Goal: Task Accomplishment & Management: Complete application form

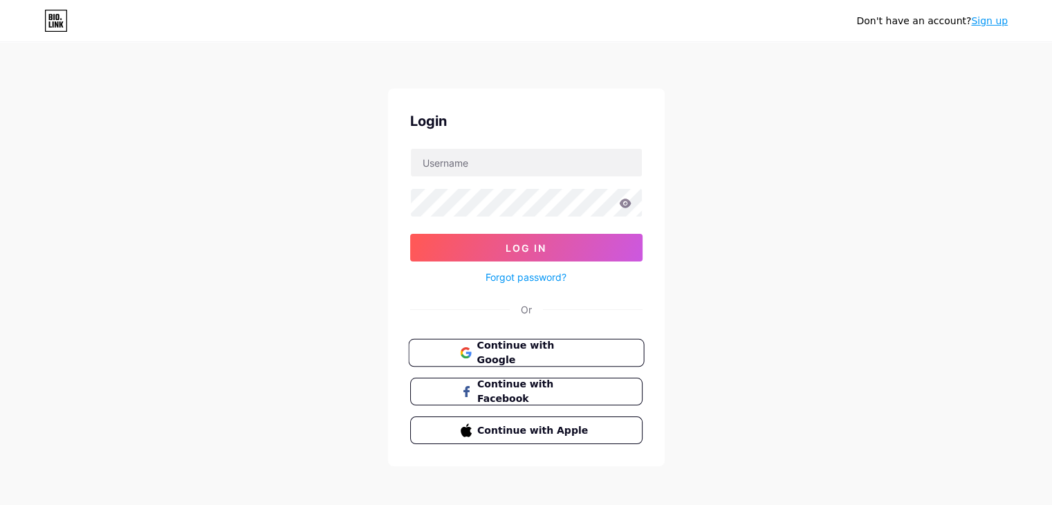
click at [539, 349] on span "Continue with Google" at bounding box center [535, 353] width 116 height 30
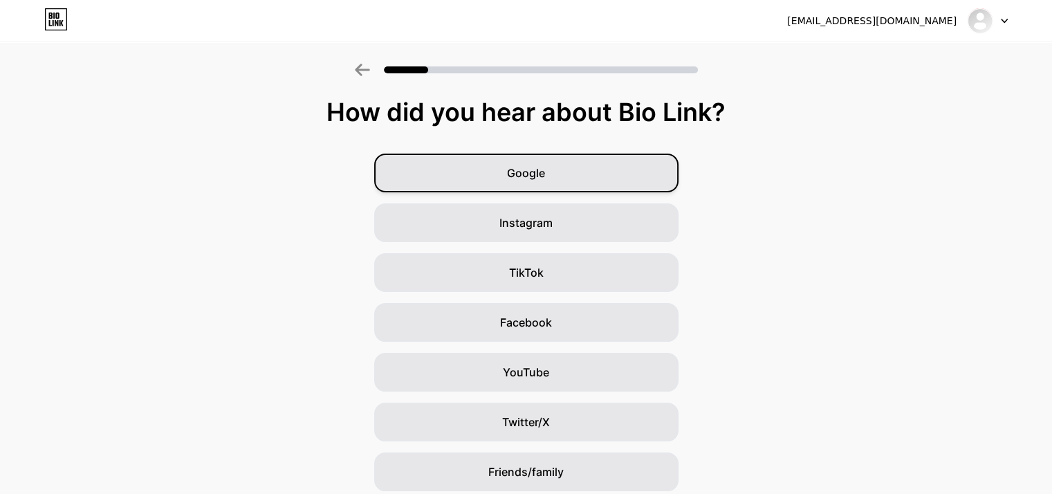
drag, startPoint x: 506, startPoint y: 170, endPoint x: 496, endPoint y: 163, distance: 12.1
click at [507, 169] on div "Google" at bounding box center [526, 173] width 304 height 39
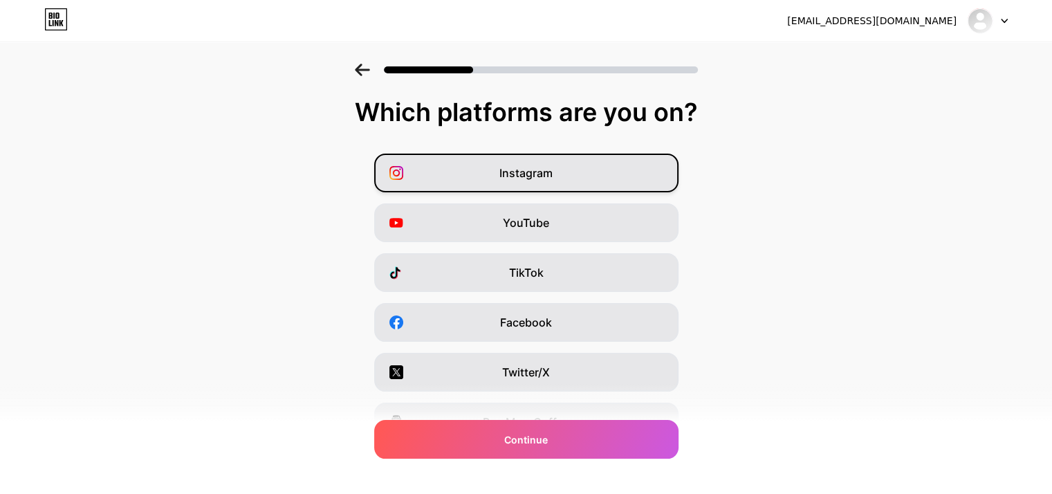
click at [526, 170] on span "Instagram" at bounding box center [526, 173] width 53 height 17
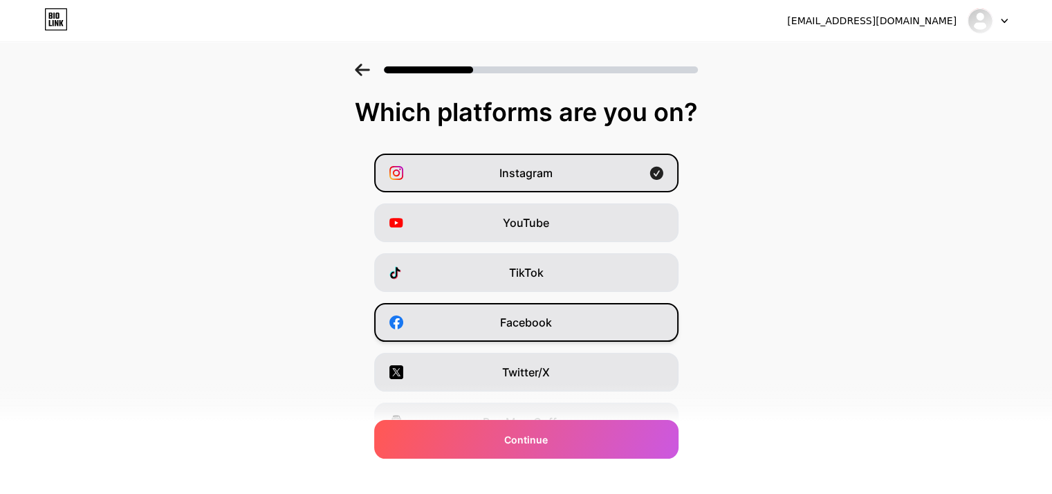
click at [545, 308] on div "Facebook" at bounding box center [526, 322] width 304 height 39
click at [515, 250] on div "Instagram YouTube TikTok Facebook Twitter/X Buy Me a Coffee Snapchat I have a w…" at bounding box center [526, 347] width 1039 height 387
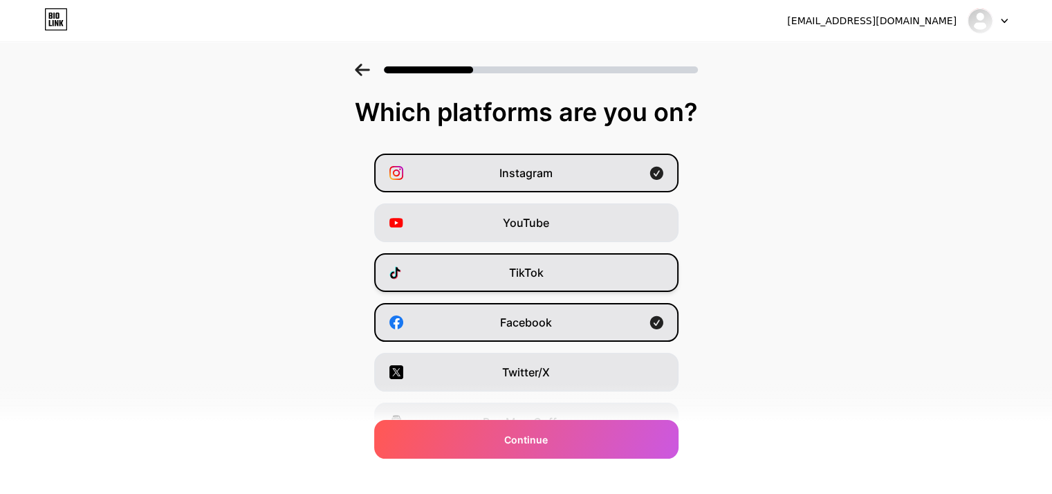
click at [524, 273] on span "TikTok" at bounding box center [526, 272] width 35 height 17
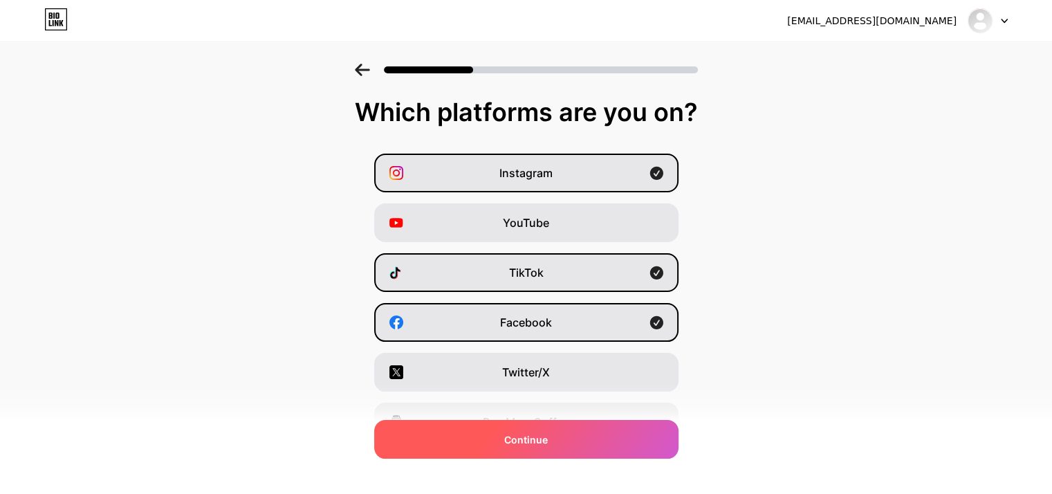
click at [583, 437] on div "Continue" at bounding box center [526, 439] width 304 height 39
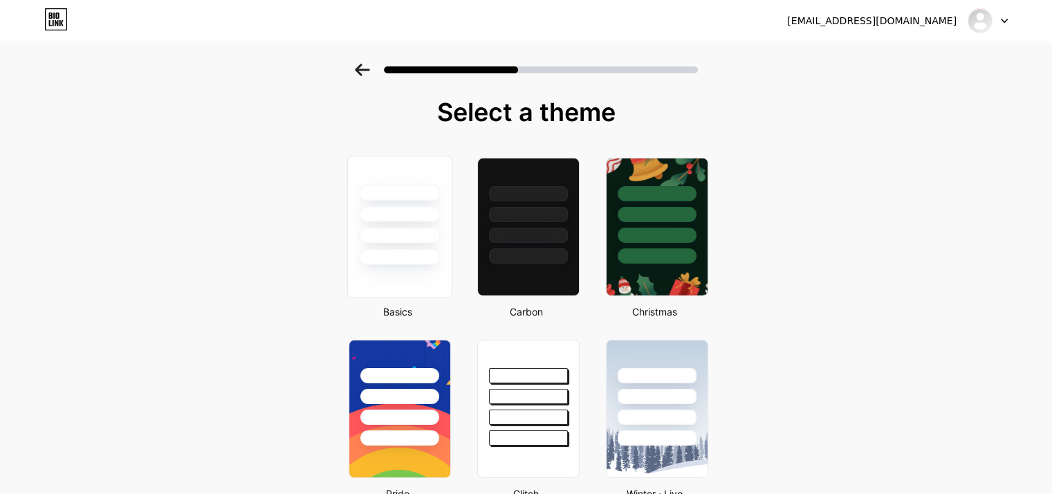
click at [387, 244] on div at bounding box center [399, 210] width 104 height 109
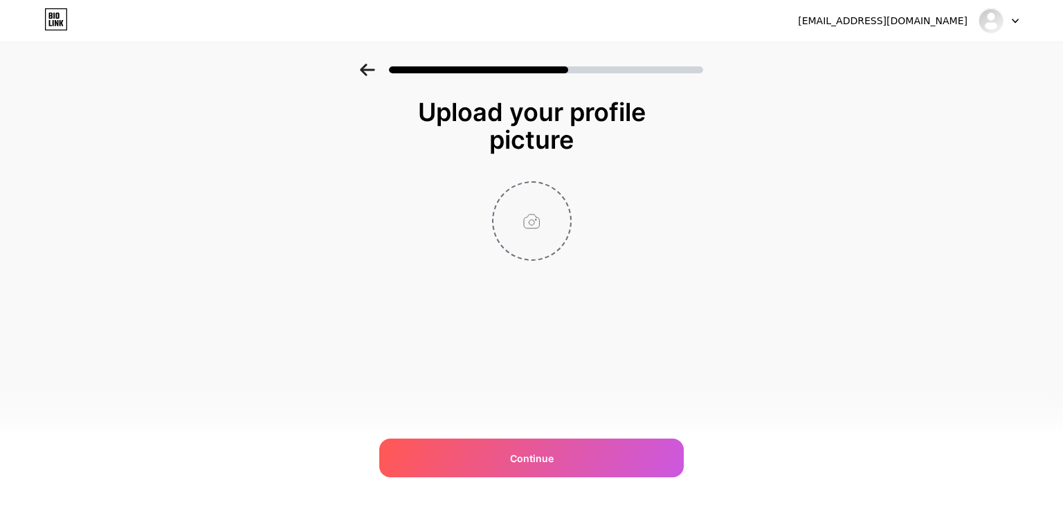
click at [524, 221] on input "file" at bounding box center [531, 221] width 77 height 77
type input "C:\fakepath\Little Vee.png"
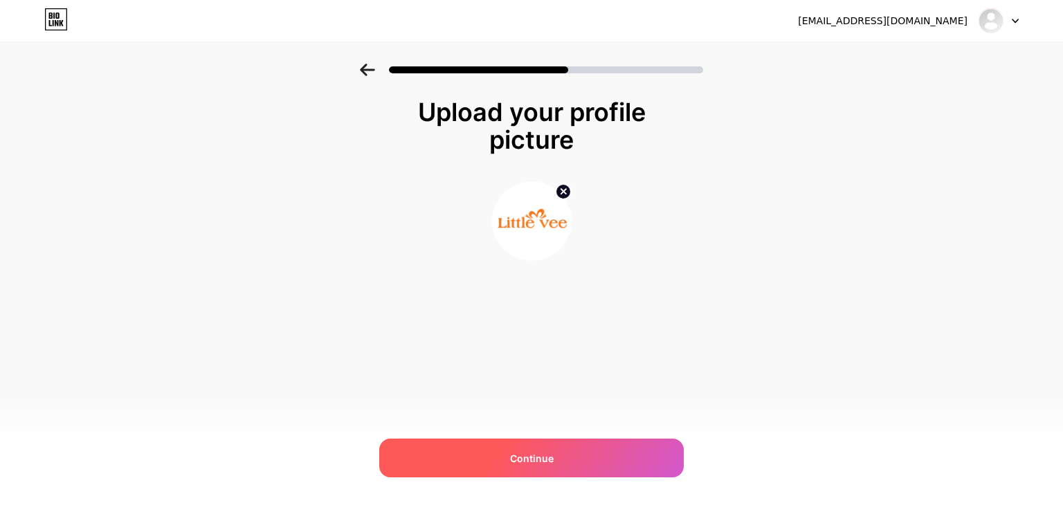
click at [544, 457] on span "Continue" at bounding box center [532, 458] width 44 height 15
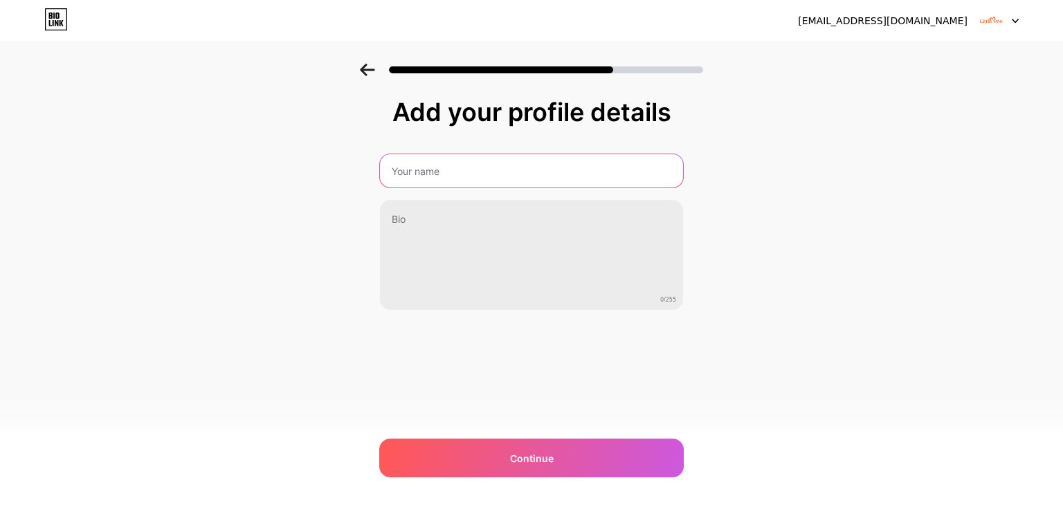
click at [457, 167] on input "text" at bounding box center [531, 170] width 303 height 33
type input "Little Vee"
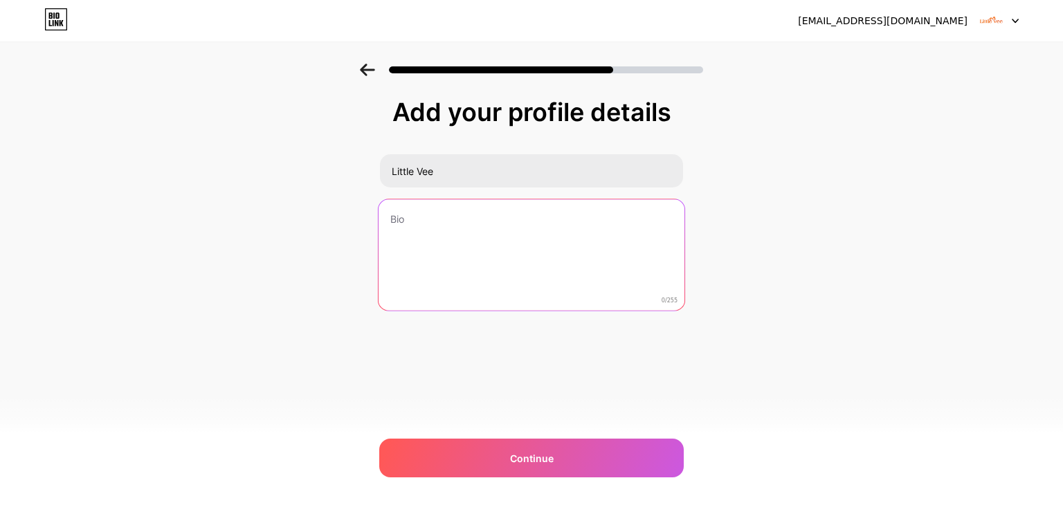
click at [419, 239] on textarea at bounding box center [531, 255] width 306 height 113
paste textarea "Gentle, safe, and leakproof diapers crafted with shea butter essence—chemical-f…"
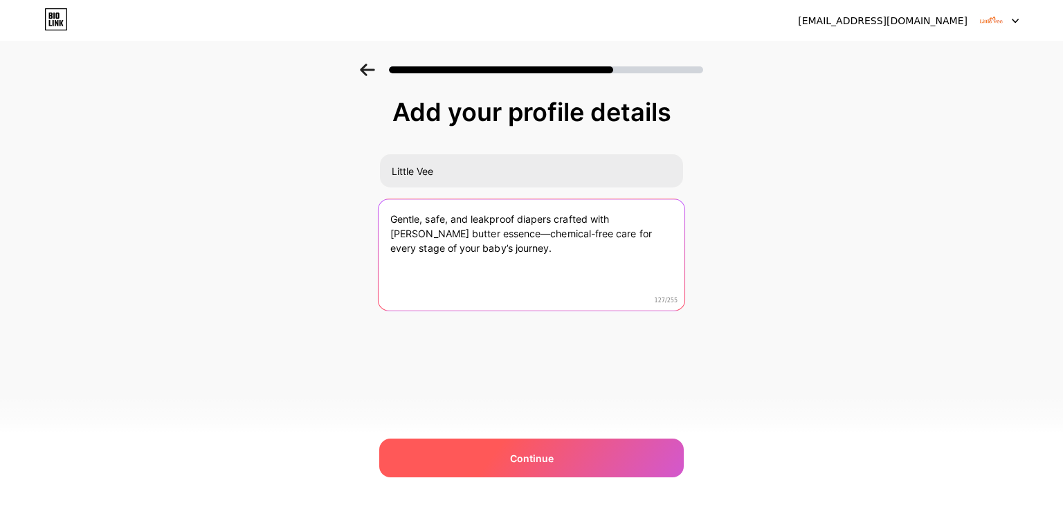
type textarea "Gentle, safe, and leakproof diapers crafted with shea butter essence—chemical-f…"
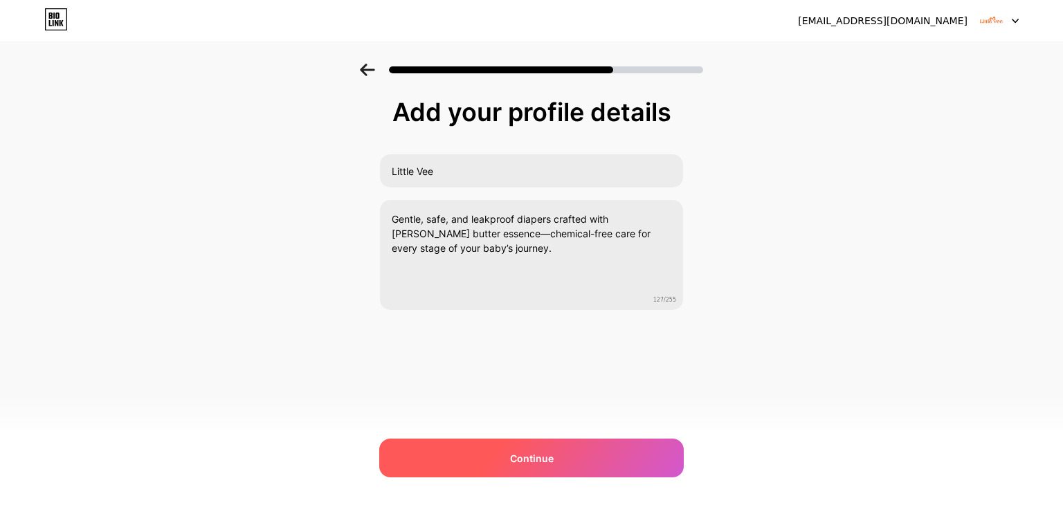
click at [559, 449] on div "Continue" at bounding box center [531, 458] width 304 height 39
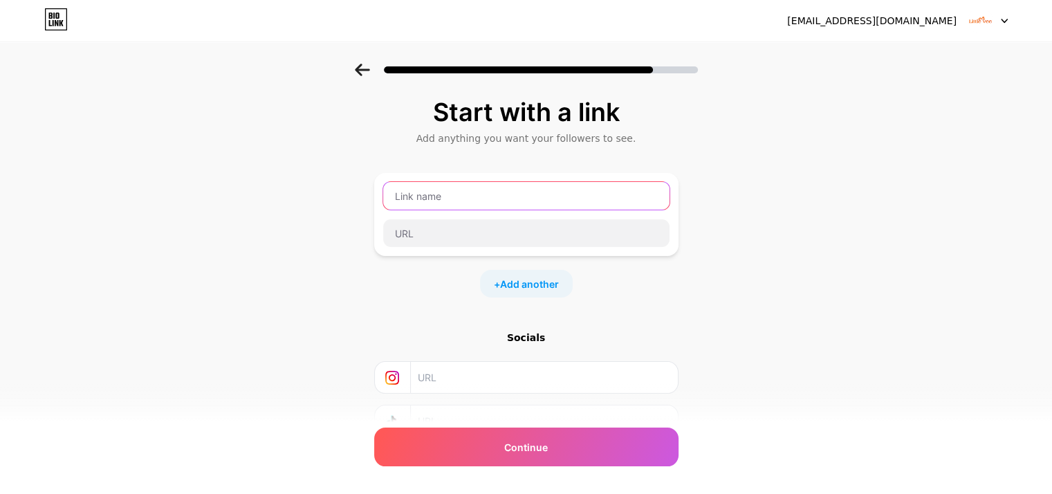
click at [426, 197] on input "text" at bounding box center [526, 196] width 286 height 28
paste input "Diaper size 1 104 count"
type input "Diaper size 1 104 count"
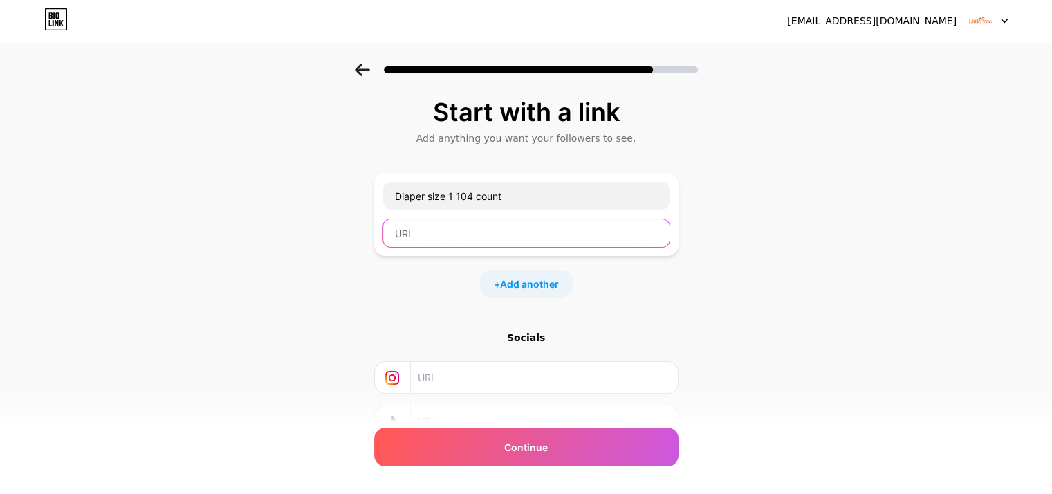
click at [429, 228] on input "text" at bounding box center [526, 233] width 286 height 28
paste input "https://little-vee.com/product/baby-diapers-size-1-104-count-8-17-lbs/"
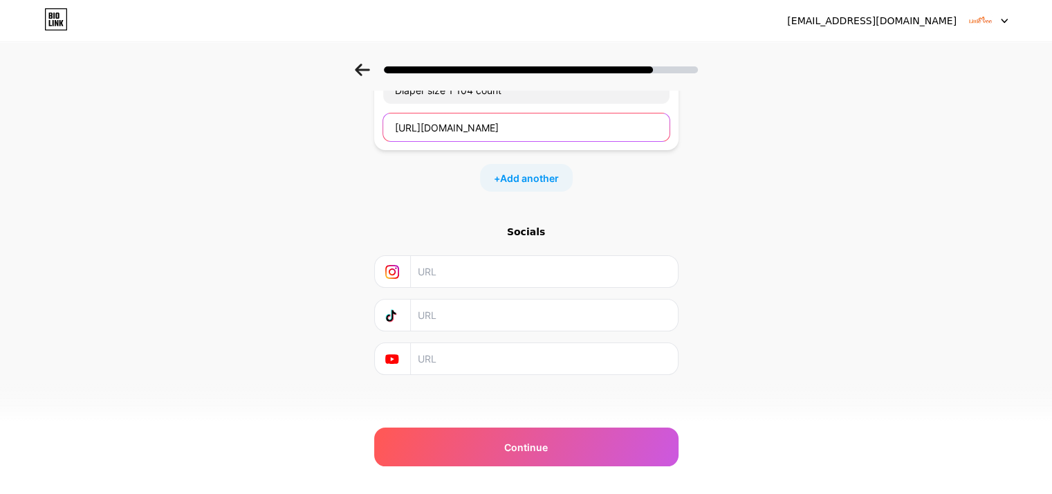
scroll to position [109, 0]
type input "https://little-vee.com/product/baby-diapers-size-1-104-count-8-17-lbs/"
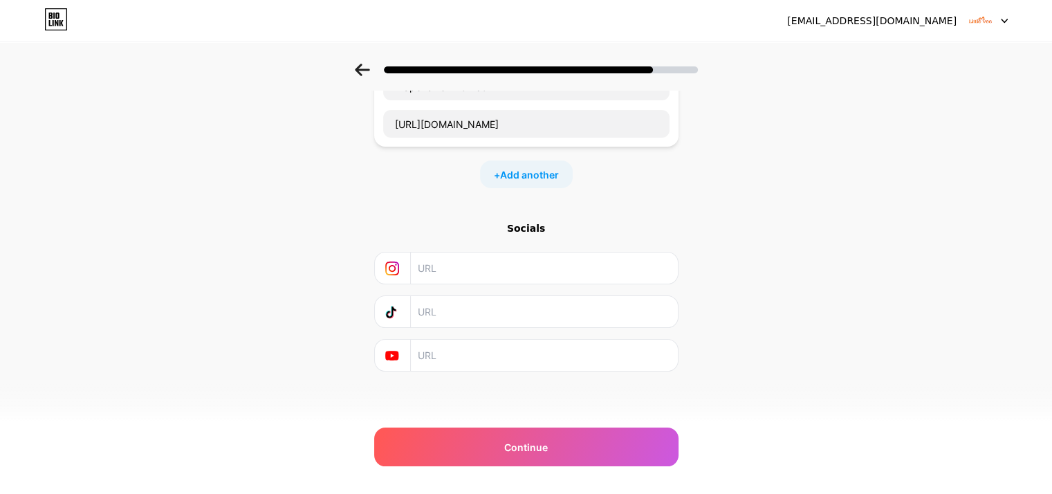
scroll to position [0, 0]
click at [470, 264] on input "text" at bounding box center [543, 268] width 251 height 31
drag, startPoint x: 290, startPoint y: 223, endPoint x: 334, endPoint y: 269, distance: 63.6
click at [290, 223] on div "Start with a link Add anything you want your followers to see. Diaper size 1 10…" at bounding box center [526, 197] width 1052 height 486
click at [447, 272] on input "text" at bounding box center [543, 268] width 251 height 31
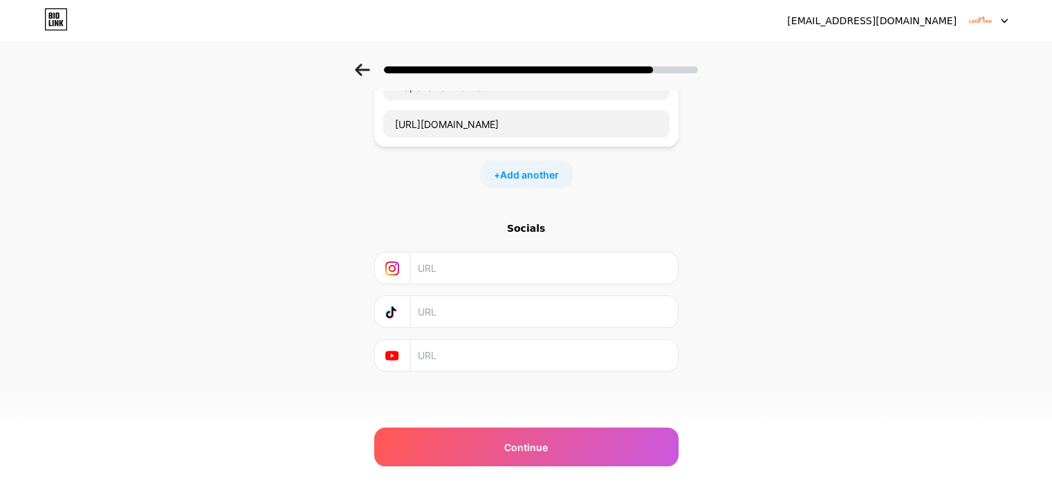
paste input "https://www.instagram.com/littleveediaper/"
type input "https://www.instagram.com/littleveediaper/"
click at [447, 326] on div at bounding box center [526, 311] width 304 height 33
click at [460, 302] on input "text" at bounding box center [543, 311] width 251 height 31
click at [297, 300] on div "Start with a link Add anything you want your followers to see. Diaper size 1 10…" at bounding box center [526, 197] width 1052 height 486
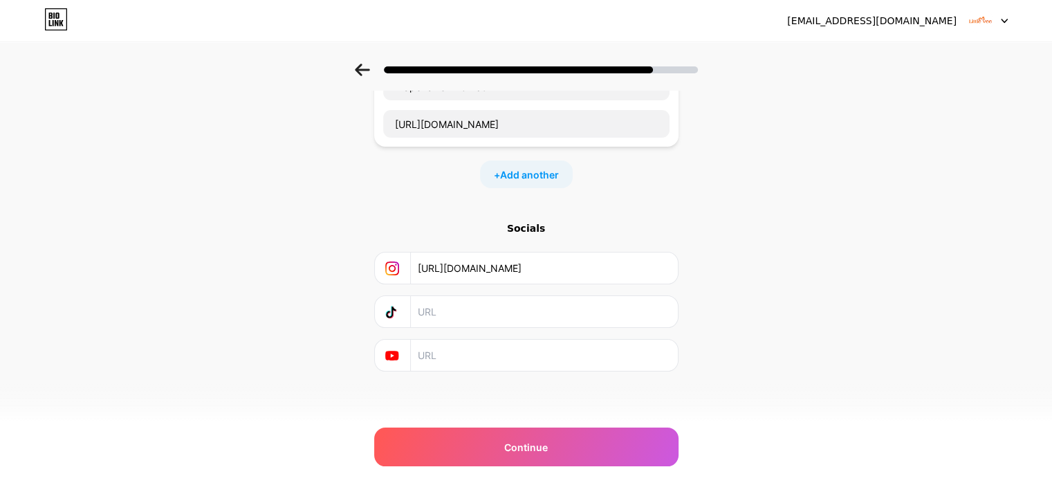
click at [457, 308] on input "text" at bounding box center [543, 311] width 251 height 31
paste input "https://www.tiktok.com/@littleveediaper"
type input "https://www.tiktok.com/@littleveediaper"
click at [446, 358] on input "text" at bounding box center [543, 355] width 251 height 31
drag, startPoint x: 289, startPoint y: 300, endPoint x: 350, endPoint y: 337, distance: 71.4
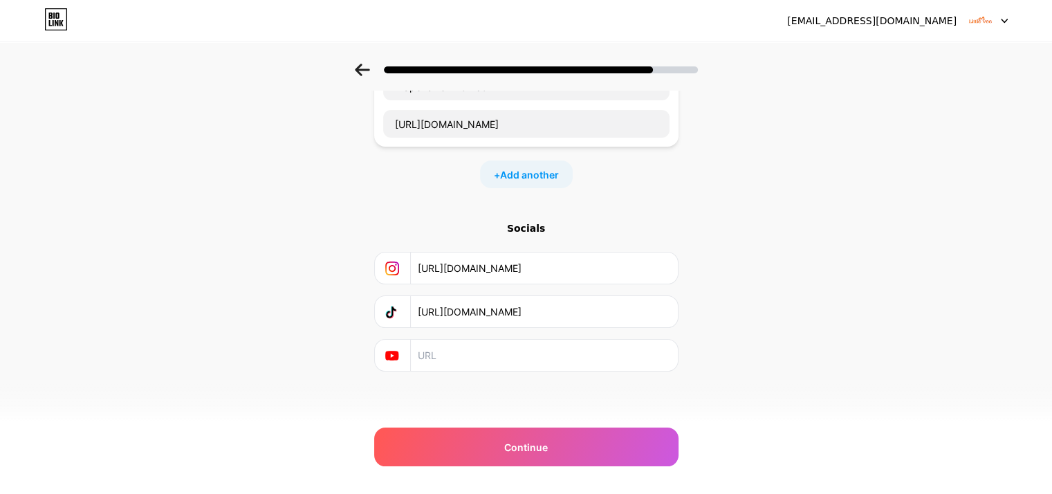
click at [289, 300] on div "Start with a link Add anything you want your followers to see. Diaper size 1 10…" at bounding box center [526, 197] width 1052 height 486
drag, startPoint x: 514, startPoint y: 350, endPoint x: 504, endPoint y: 375, distance: 27.0
click at [513, 350] on input "text" at bounding box center [543, 355] width 251 height 31
paste input "https://www.facebook.com/people/Little-Vee-Diapers/61577792167585/"
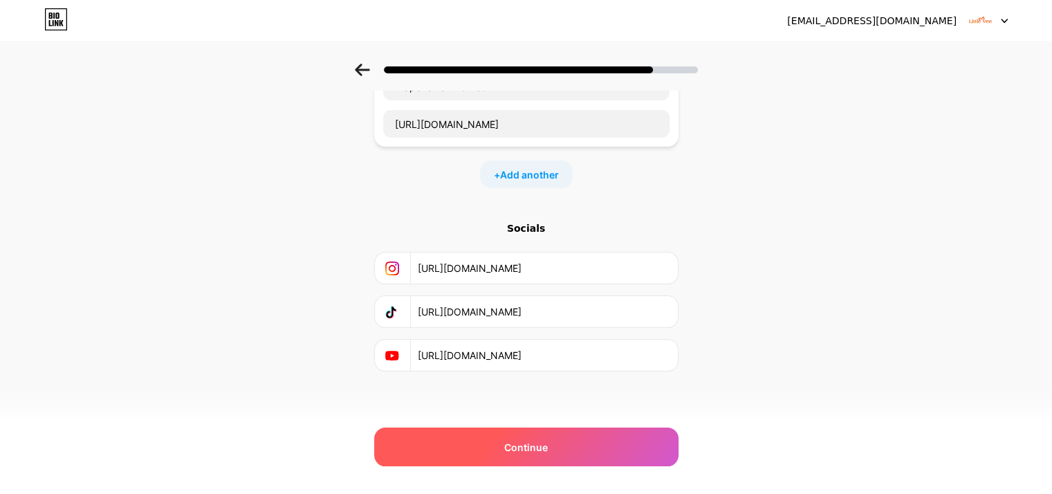
scroll to position [0, 80]
type input "https://www.facebook.com/people/Little-Vee-Diapers/61577792167585/"
click at [518, 444] on span "Continue" at bounding box center [526, 447] width 44 height 15
click at [517, 444] on span "Continue" at bounding box center [526, 447] width 44 height 15
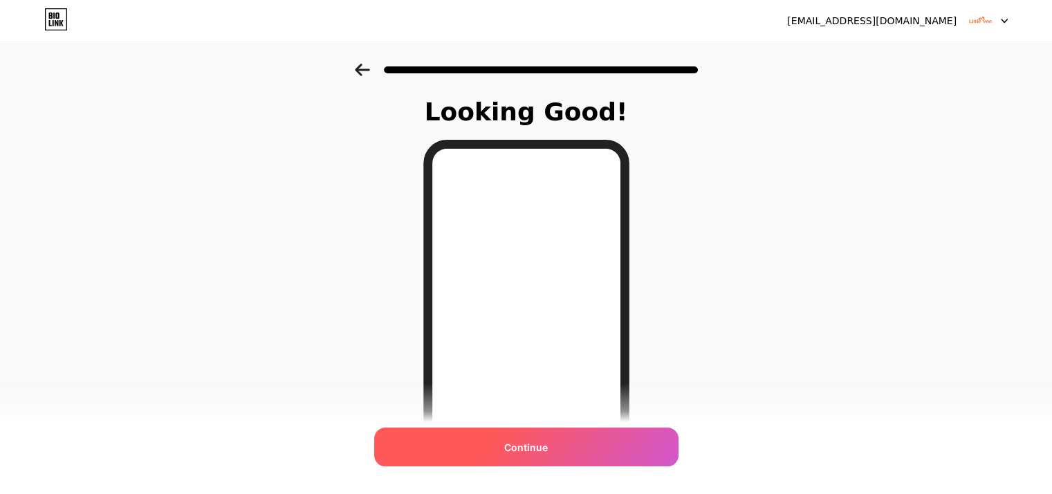
click at [543, 443] on span "Continue" at bounding box center [526, 447] width 44 height 15
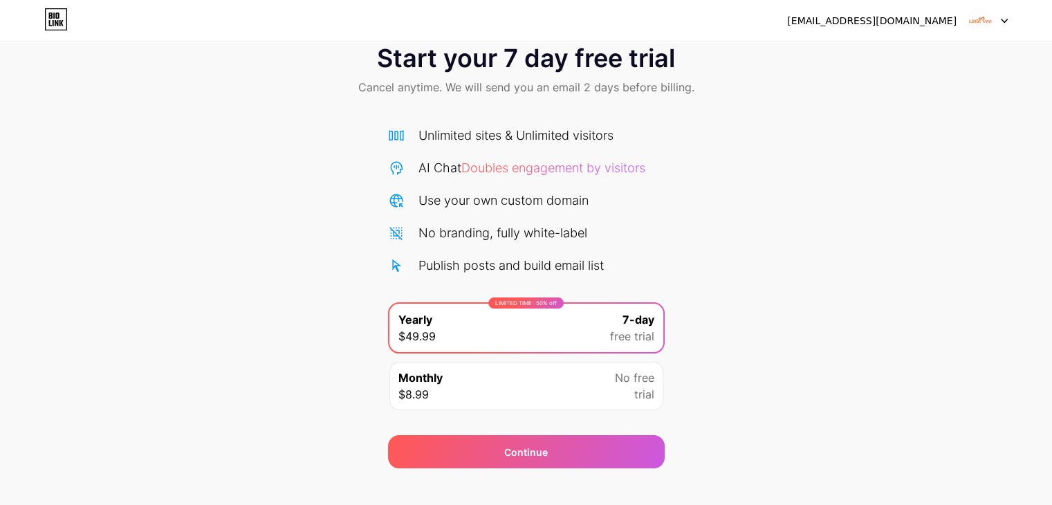
scroll to position [51, 0]
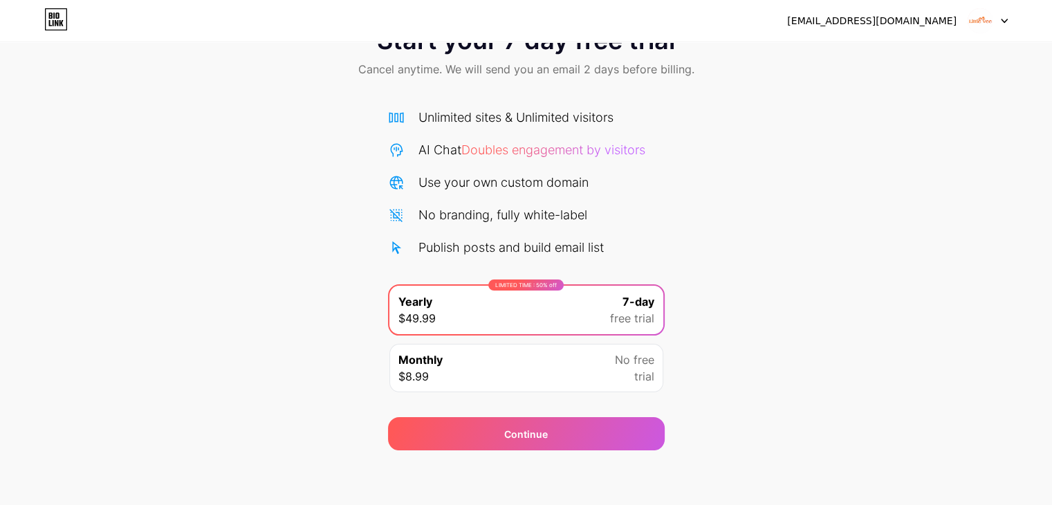
click at [607, 367] on div "Monthly $8.99 No free trial" at bounding box center [527, 368] width 274 height 48
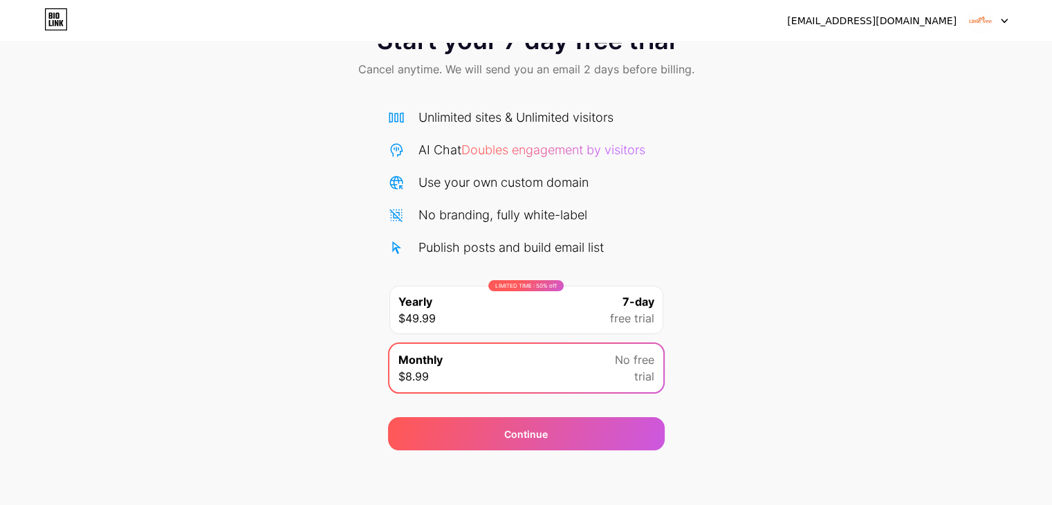
click at [559, 300] on div "LIMITED TIME : 50% off Yearly $49.99 7-day free trial" at bounding box center [527, 310] width 274 height 48
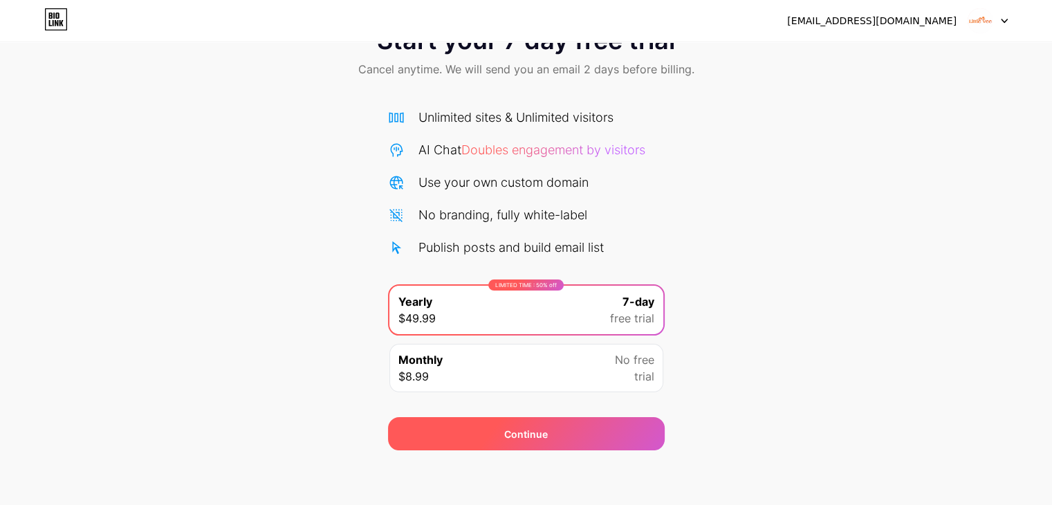
click at [520, 427] on div "Continue" at bounding box center [526, 434] width 44 height 15
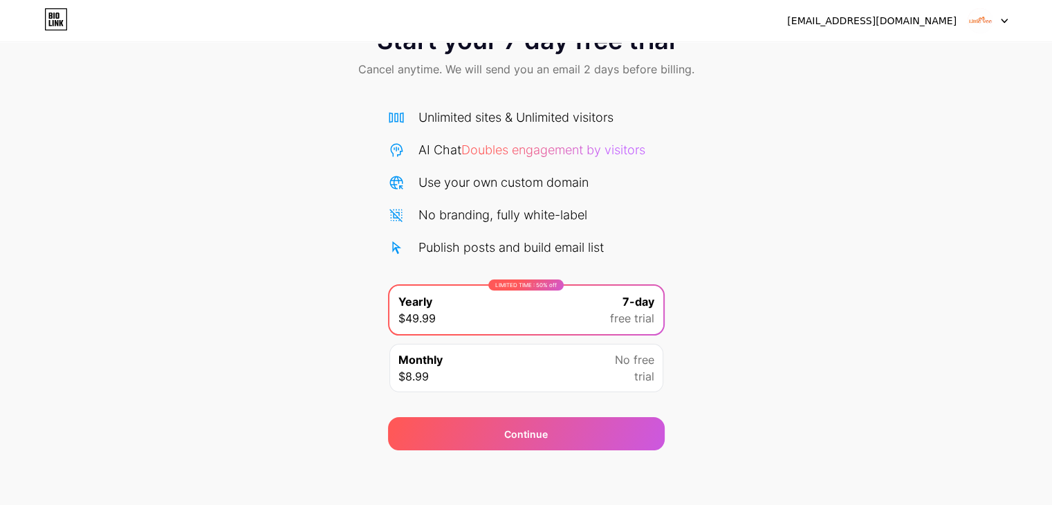
scroll to position [0, 0]
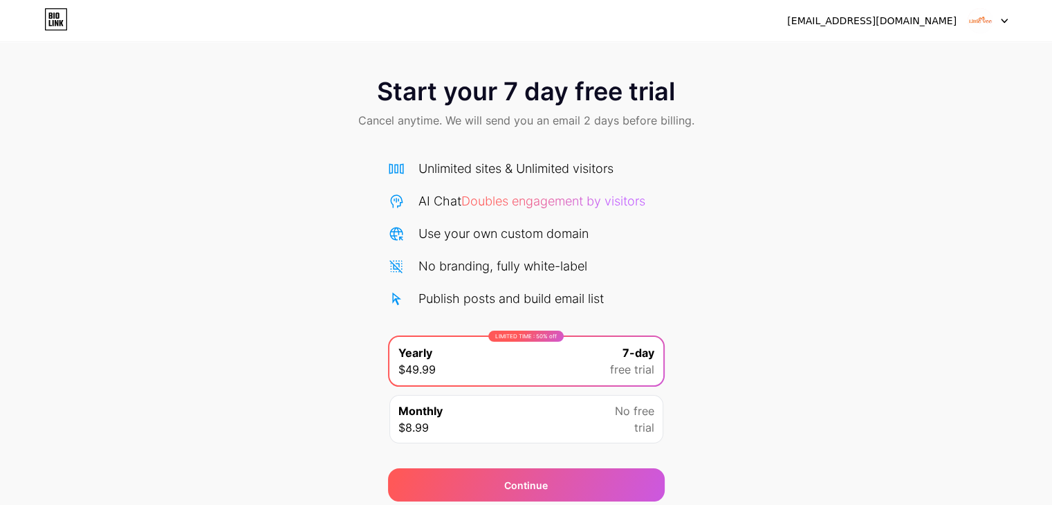
click at [985, 19] on img at bounding box center [980, 21] width 26 height 26
click at [884, 28] on div "littleveeus@gmail.com" at bounding box center [897, 20] width 221 height 25
click at [51, 20] on icon at bounding box center [56, 19] width 24 height 22
